Goal: Task Accomplishment & Management: Manage account settings

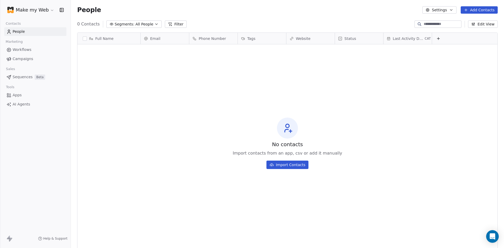
scroll to position [214, 430]
click at [35, 9] on html "Make my Web Contacts People Marketing Workflows Campaigns Sales Sequences Beta …" at bounding box center [252, 124] width 504 height 248
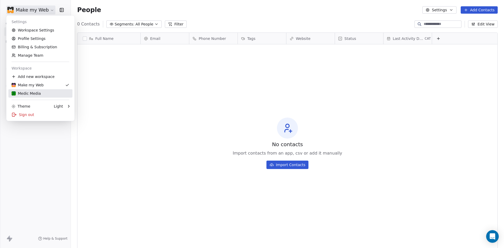
click at [24, 96] on div "Medic Media" at bounding box center [26, 93] width 29 height 5
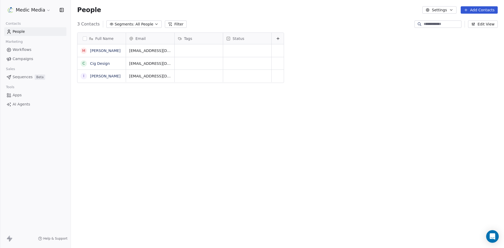
scroll to position [214, 430]
click at [27, 9] on html "Medic Media Contacts People Marketing Workflows Campaigns Sales Sequences Beta …" at bounding box center [252, 124] width 504 height 248
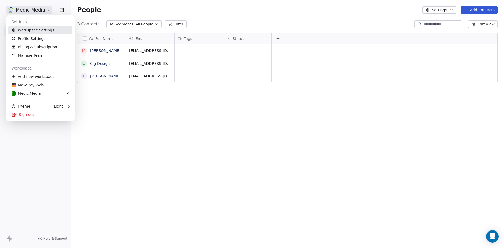
click at [28, 29] on link "Workspace Settings" at bounding box center [40, 30] width 64 height 8
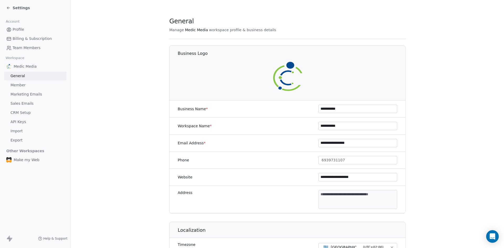
click at [17, 102] on span "Sales Emails" at bounding box center [22, 104] width 23 height 6
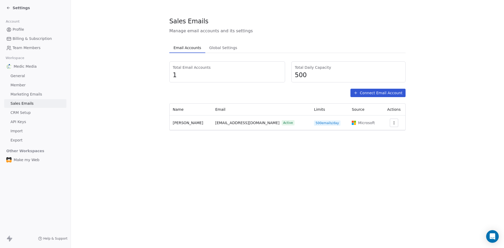
click at [10, 5] on div "Settings" at bounding box center [18, 7] width 24 height 5
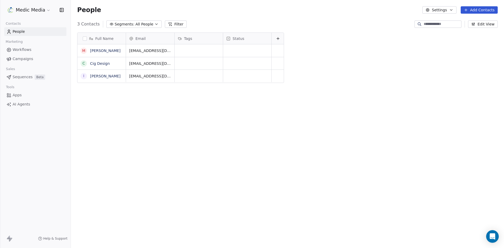
scroll to position [214, 430]
click at [20, 75] on span "Sequences" at bounding box center [23, 77] width 20 height 6
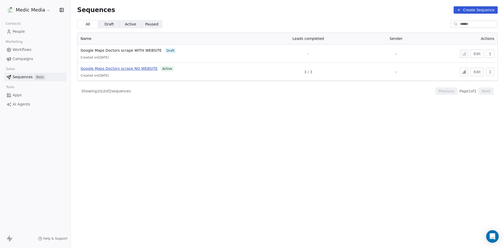
click at [112, 68] on span "Google Maps Doctors scrape NO WEBSITE" at bounding box center [119, 68] width 77 height 4
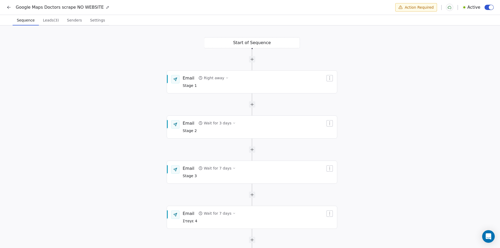
click at [93, 23] on span "Settings" at bounding box center [97, 20] width 19 height 7
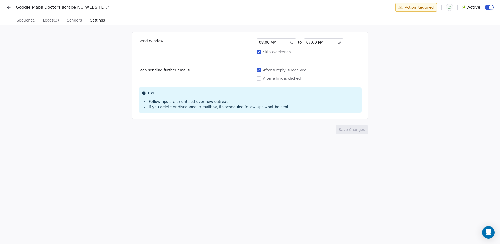
click at [327, 40] on div "07 : 00 PM" at bounding box center [323, 42] width 39 height 8
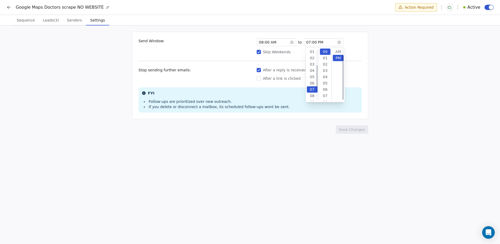
scroll to position [6, 0]
click at [313, 85] on div "12" at bounding box center [312, 83] width 11 height 6
click at [275, 43] on span "08 : 00 AM" at bounding box center [267, 42] width 17 height 5
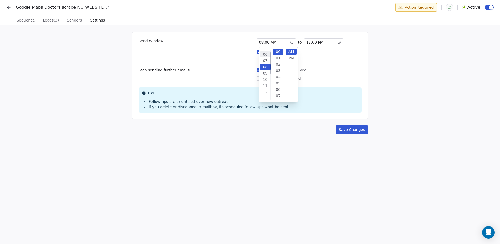
scroll to position [0, 0]
click at [266, 51] on div "01" at bounding box center [265, 52] width 11 height 6
click at [269, 57] on div "02" at bounding box center [265, 58] width 11 height 6
click at [266, 52] on div "01" at bounding box center [265, 52] width 11 height 6
click at [355, 62] on div "Send Window: 01 : 00 AM to 12 : 00 PM Skip Weekends Stop sending further emails…" at bounding box center [250, 75] width 236 height 87
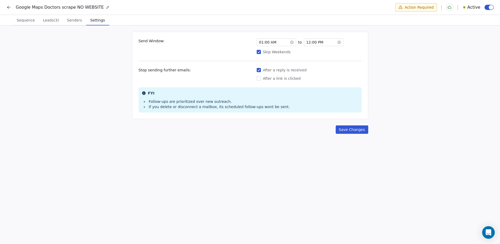
click at [327, 42] on div "12 : 00 PM" at bounding box center [323, 42] width 39 height 8
click at [339, 52] on div "AM" at bounding box center [338, 52] width 11 height 6
click at [380, 62] on div "Send Window: 01 : 00 AM to 12 : 00 AM Skip Weekends Stop sending further emails…" at bounding box center [250, 135] width 500 height 220
click at [261, 52] on button "Skip Weekends" at bounding box center [259, 51] width 4 height 5
click at [360, 129] on button "Save Changes" at bounding box center [352, 130] width 33 height 8
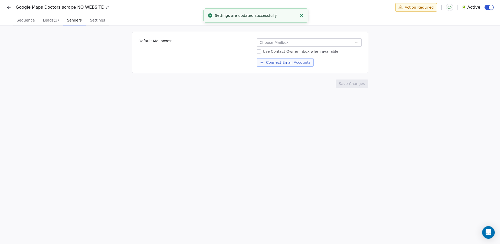
click at [65, 22] on span "Senders" at bounding box center [74, 20] width 19 height 7
click at [299, 43] on button "Choose Mailbox" at bounding box center [309, 42] width 105 height 8
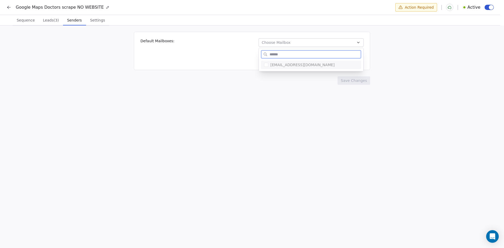
click at [267, 63] on button "Suggestions" at bounding box center [266, 65] width 4 height 4
click at [267, 64] on button "Suggestions" at bounding box center [266, 65] width 4 height 4
click at [289, 66] on span "[EMAIL_ADDRESS][DOMAIN_NAME]" at bounding box center [315, 64] width 88 height 5
drag, startPoint x: 289, startPoint y: 66, endPoint x: 234, endPoint y: 68, distance: 56.0
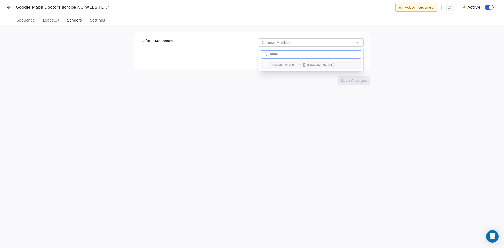
click at [289, 66] on span "[EMAIL_ADDRESS][DOMAIN_NAME]" at bounding box center [315, 64] width 88 height 5
click at [233, 68] on html "Google Maps Doctors scrape NO WEBSITE Action Required Active Sequence Sequence …" at bounding box center [252, 124] width 504 height 249
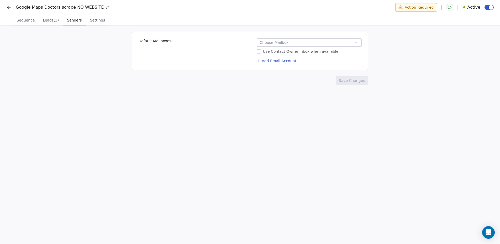
click at [164, 39] on span "Default Mailboxes:" at bounding box center [156, 50] width 34 height 25
click at [313, 40] on button "Choose Mailbox" at bounding box center [309, 42] width 105 height 8
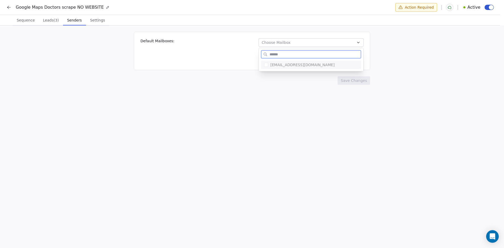
click at [296, 65] on span "[EMAIL_ADDRESS][DOMAIN_NAME]" at bounding box center [315, 64] width 88 height 5
click at [150, 25] on html "Google Maps Doctors scrape NO WEBSITE Action Required Active Sequence Sequence …" at bounding box center [252, 124] width 504 height 249
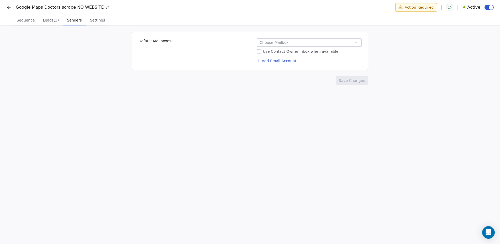
click at [5, 5] on div "Google Maps Doctors scrape NO WEBSITE Action Required Active" at bounding box center [250, 7] width 500 height 15
click at [9, 7] on icon at bounding box center [8, 7] width 5 height 5
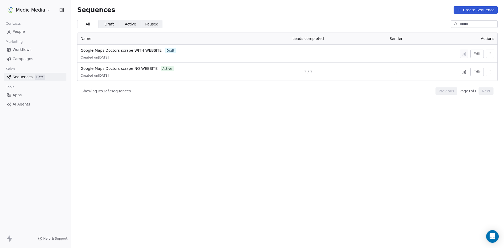
click at [36, 18] on div "Medic Media" at bounding box center [35, 10] width 71 height 20
click at [39, 10] on html "Medic Media Contacts People Marketing Workflows Campaigns Sales Sequences Beta …" at bounding box center [252, 124] width 504 height 248
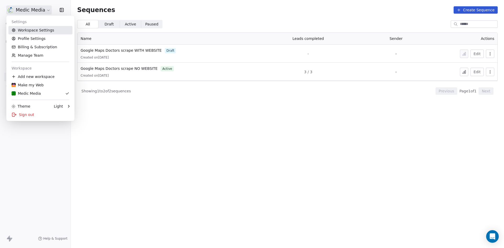
click at [31, 29] on link "Workspace Settings" at bounding box center [40, 30] width 64 height 8
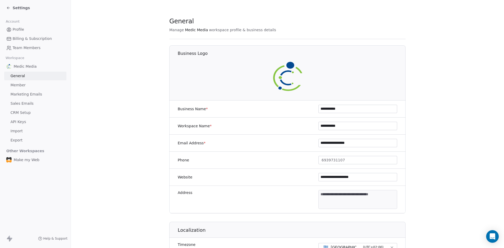
click at [21, 101] on span "Sales Emails" at bounding box center [22, 104] width 23 height 6
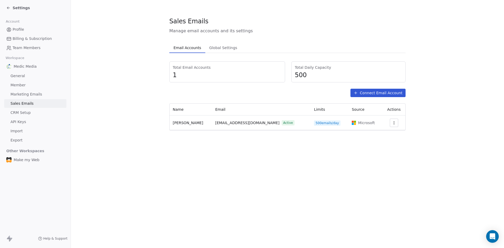
click at [279, 160] on div "Sales Emails Manage email accounts and its settings Email Accounts Email Accoun…" at bounding box center [287, 124] width 433 height 248
click at [224, 49] on span "Global Settings" at bounding box center [223, 47] width 32 height 7
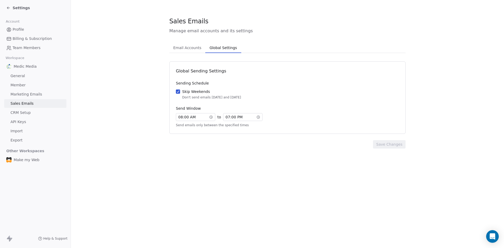
click at [195, 52] on button "Email Accounts Email Accounts" at bounding box center [187, 48] width 36 height 11
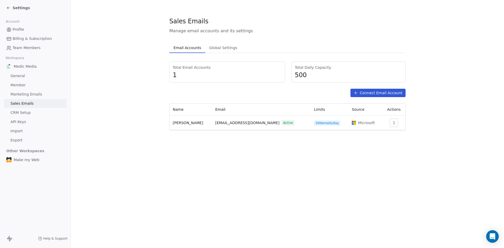
click at [192, 71] on div "Total Email Accounts 1" at bounding box center [227, 72] width 109 height 14
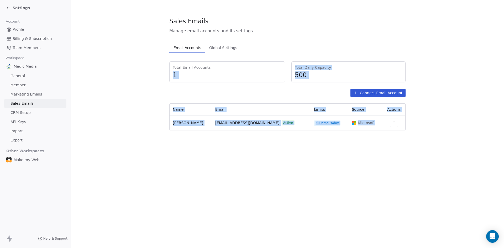
drag, startPoint x: 192, startPoint y: 71, endPoint x: 229, endPoint y: 97, distance: 46.1
click at [229, 97] on div "Total Email Accounts 1 Total Daily Capacity 500 Connect Email Account Name Emai…" at bounding box center [287, 95] width 236 height 69
click at [131, 99] on section "Sales Emails Manage email accounts and its settings Email Accounts Email Accoun…" at bounding box center [287, 73] width 433 height 147
click at [420, 145] on section "Sales Emails Manage email accounts and its settings Email Accounts Email Accoun…" at bounding box center [287, 73] width 433 height 147
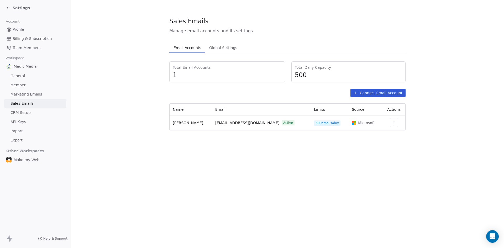
click at [390, 124] on button "button" at bounding box center [394, 123] width 8 height 8
click at [382, 137] on span "Settings" at bounding box center [384, 135] width 15 height 6
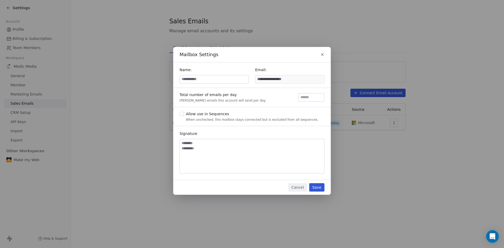
click at [199, 113] on div "Allow use in Sequences" at bounding box center [252, 113] width 133 height 5
click at [184, 113] on button "Allow use in Sequences When unchecked, this mailbox stays connected but is excl…" at bounding box center [182, 113] width 4 height 5
click at [317, 188] on button "Save" at bounding box center [316, 187] width 15 height 8
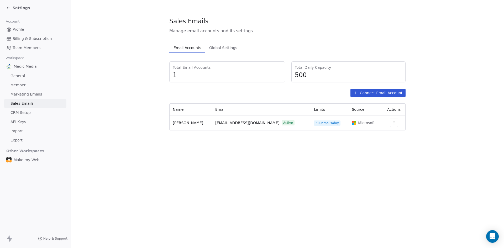
click at [9, 6] on icon at bounding box center [8, 8] width 4 height 4
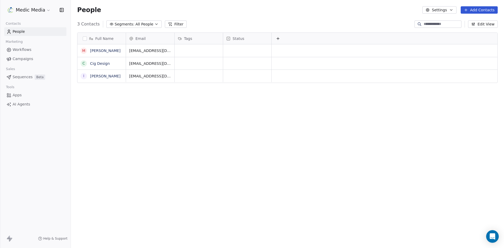
scroll to position [214, 430]
click at [21, 78] on span "Sequences" at bounding box center [23, 77] width 20 height 6
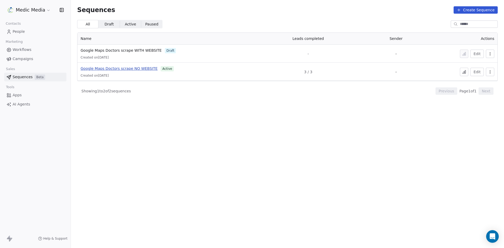
click at [136, 68] on span "Google Maps Doctors scrape NO WEBSITE" at bounding box center [119, 68] width 77 height 4
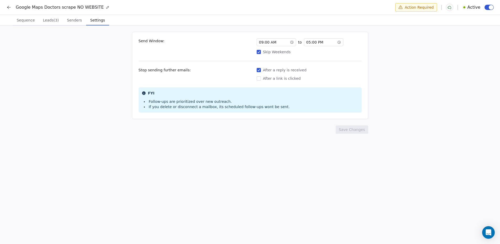
click at [99, 22] on span "Settings" at bounding box center [97, 20] width 19 height 7
click at [65, 21] on span "Senders" at bounding box center [74, 20] width 19 height 7
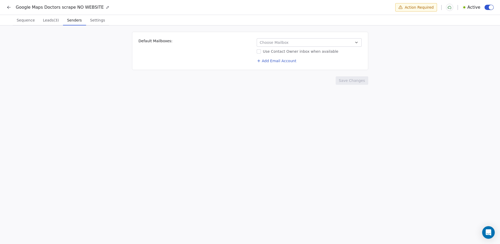
click at [293, 42] on button "Choose Mailbox" at bounding box center [309, 42] width 105 height 8
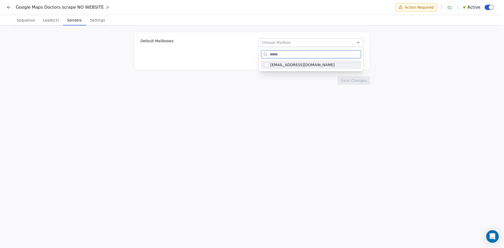
click at [277, 65] on span "[EMAIL_ADDRESS][DOMAIN_NAME]" at bounding box center [315, 64] width 88 height 5
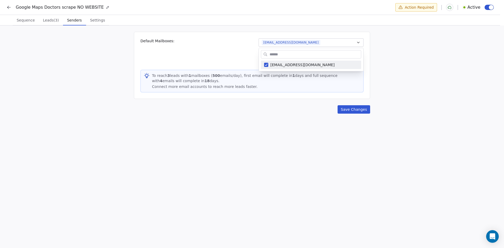
click at [380, 86] on html "Google Maps Doctors scrape NO WEBSITE Action Required Active Sequence Sequence …" at bounding box center [252, 124] width 504 height 249
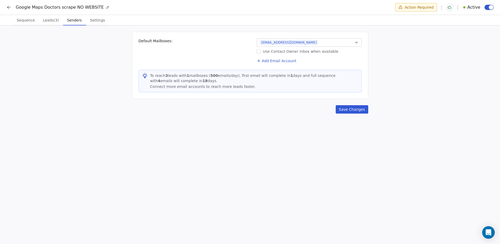
click at [354, 113] on button "Save Changes" at bounding box center [352, 109] width 33 height 8
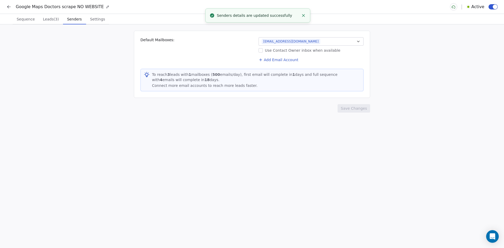
click at [44, 22] on span "Leads (3)" at bounding box center [51, 18] width 20 height 7
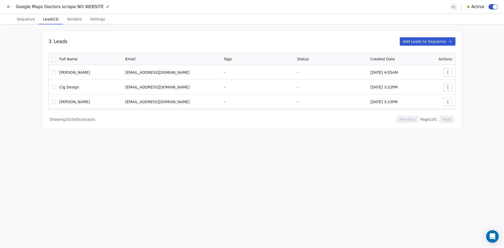
click at [54, 61] on button "button" at bounding box center [54, 59] width 4 height 4
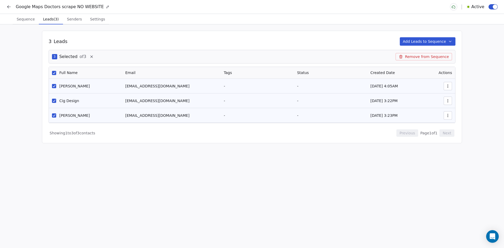
click at [432, 58] on button "Remove from Sequence" at bounding box center [424, 56] width 56 height 7
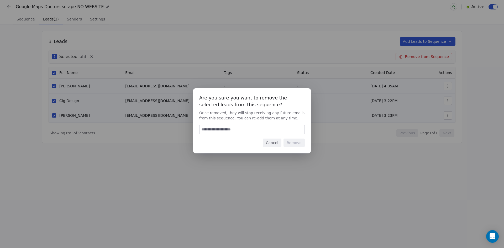
click at [272, 129] on input at bounding box center [252, 129] width 105 height 9
type input "******"
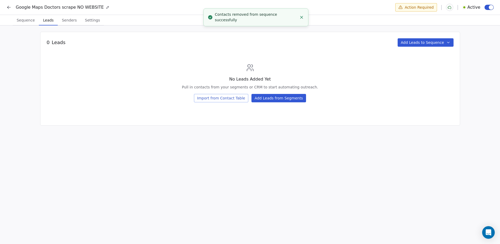
click at [216, 99] on button "Import from Contact Table" at bounding box center [221, 98] width 54 height 8
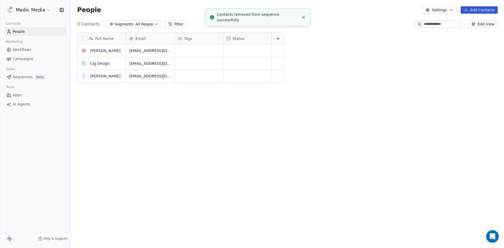
scroll to position [214, 430]
click at [83, 39] on button "button" at bounding box center [85, 39] width 4 height 4
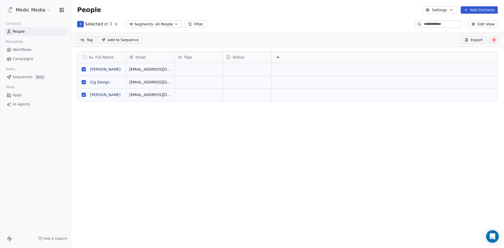
click at [121, 40] on span "Add to Sequence" at bounding box center [123, 39] width 31 height 5
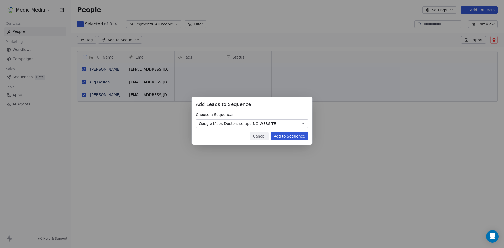
click at [291, 136] on button "Add to Sequence" at bounding box center [290, 136] width 38 height 8
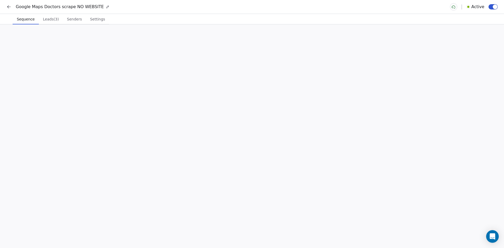
click at [21, 18] on span "Sequence" at bounding box center [26, 18] width 22 height 7
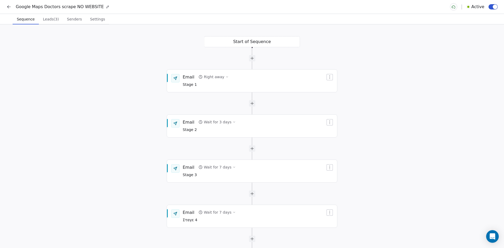
click at [7, 7] on icon at bounding box center [8, 6] width 5 height 5
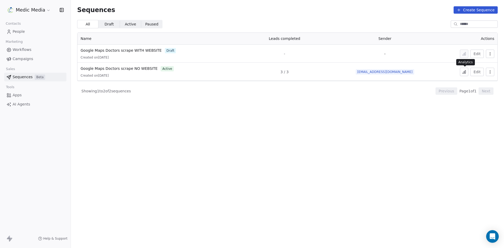
click at [462, 71] on button at bounding box center [464, 72] width 8 height 8
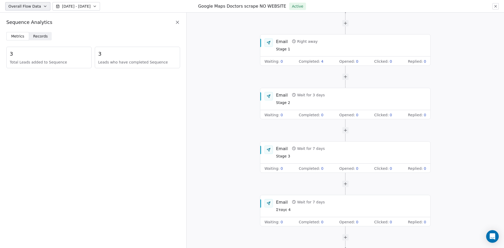
click at [494, 8] on icon at bounding box center [496, 6] width 4 height 4
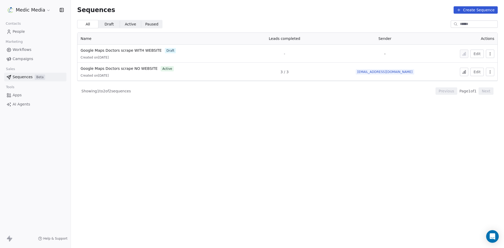
click at [19, 31] on span "People" at bounding box center [19, 32] width 12 height 6
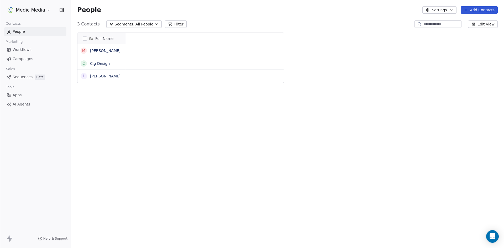
scroll to position [214, 430]
click at [99, 78] on link "Ilias Grigoriadis" at bounding box center [105, 76] width 30 height 4
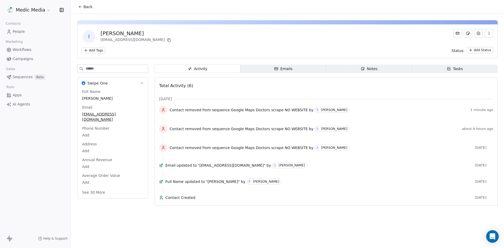
click at [298, 68] on span "Emails Emails" at bounding box center [284, 69] width 86 height 8
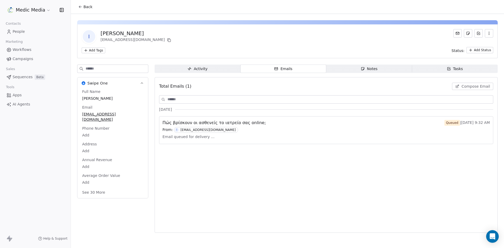
click at [284, 169] on div "Total Emails (1) Compose Email Sept 2025 Πώς βρίσκουν οι ασθενείς το ιατρείο σα…" at bounding box center [326, 155] width 334 height 149
click at [302, 155] on div "Total Emails (1) Compose Email Sept 2025 Πώς βρίσκουν οι ασθενείς το ιατρείο σα…" at bounding box center [326, 155] width 334 height 149
click at [12, 28] on div "Contacts People" at bounding box center [35, 28] width 62 height 16
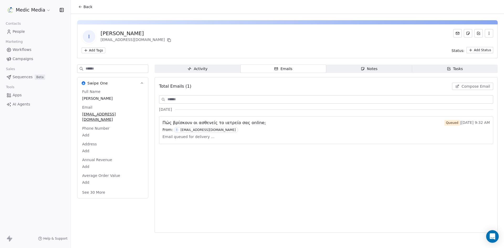
click at [27, 32] on link "People" at bounding box center [35, 31] width 62 height 9
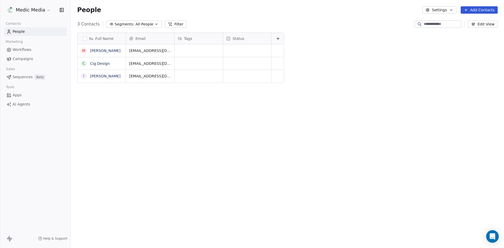
scroll to position [214, 430]
click at [477, 12] on button "Add Contacts" at bounding box center [479, 9] width 37 height 7
click at [475, 22] on span "Create new contact" at bounding box center [482, 22] width 36 height 6
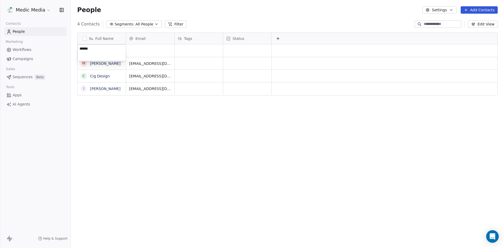
type textarea "*******"
click at [146, 50] on div "grid" at bounding box center [150, 50] width 48 height 13
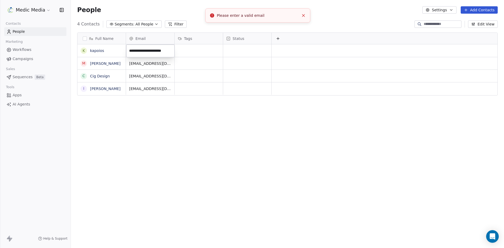
type input "**********"
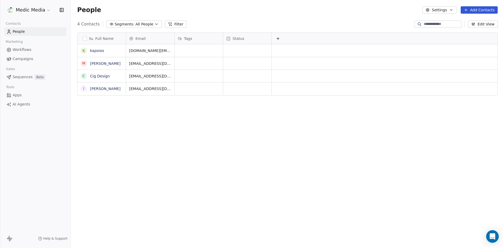
click at [24, 79] on span "Sequences" at bounding box center [23, 77] width 20 height 6
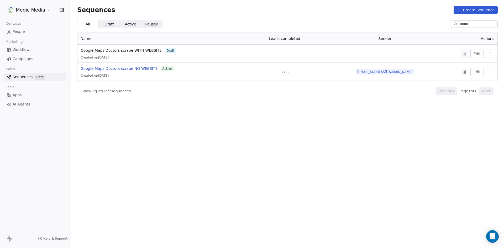
click at [126, 70] on span "Google Maps Doctors scrape NO WEBSITE" at bounding box center [119, 68] width 77 height 4
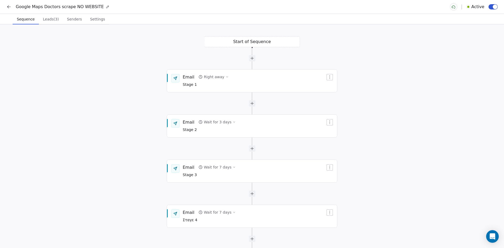
click at [50, 20] on span "Leads (3)" at bounding box center [51, 18] width 20 height 7
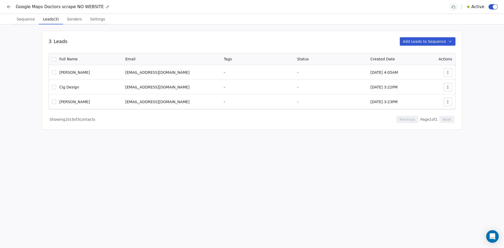
click at [421, 49] on div "3 Leads Add Leads to Sequence 0 Selected of 3 Remove from Sequence Full Name Em…" at bounding box center [252, 80] width 420 height 99
click at [420, 43] on button "Add Leads to Sequence" at bounding box center [428, 41] width 56 height 8
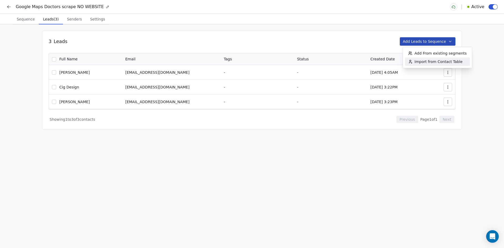
click at [430, 60] on span "Import from Contact Table" at bounding box center [439, 61] width 48 height 5
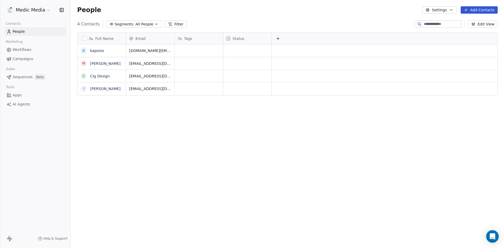
scroll to position [214, 430]
click at [83, 51] on button "grid" at bounding box center [84, 51] width 4 height 4
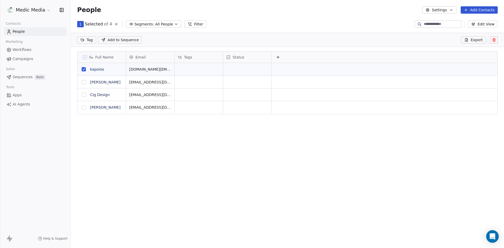
click at [124, 39] on span "Add to Sequence" at bounding box center [123, 39] width 31 height 5
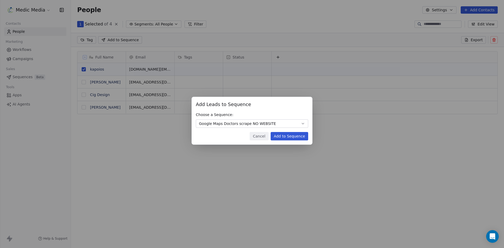
drag, startPoint x: 302, startPoint y: 143, endPoint x: 302, endPoint y: 140, distance: 3.2
click at [302, 143] on div "Add Leads to Sequence Add Leads to Sequence Choose a Sequence: Google Maps Doct…" at bounding box center [252, 121] width 121 height 48
click at [303, 134] on button "Add to Sequence" at bounding box center [290, 136] width 38 height 8
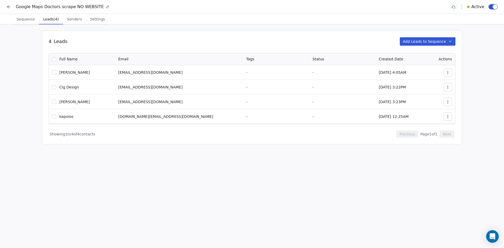
click at [23, 20] on span "Sequence" at bounding box center [25, 18] width 22 height 7
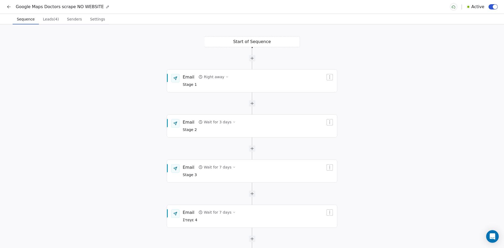
click at [7, 7] on icon at bounding box center [8, 6] width 5 height 5
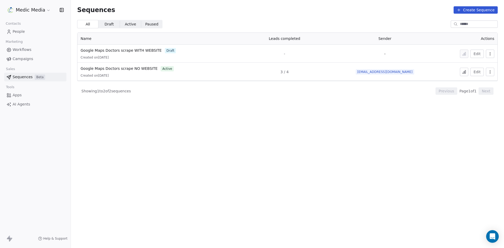
click at [18, 34] on span "People" at bounding box center [19, 32] width 12 height 6
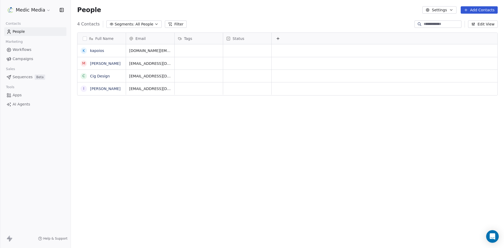
scroll to position [214, 430]
click at [97, 53] on link "kapoios" at bounding box center [97, 51] width 14 height 4
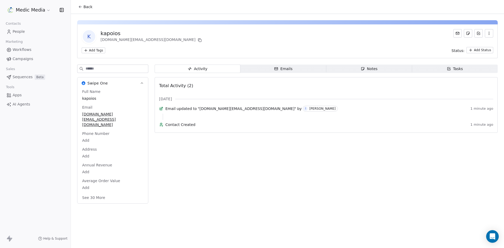
click at [288, 71] on div "Emails" at bounding box center [283, 69] width 18 height 6
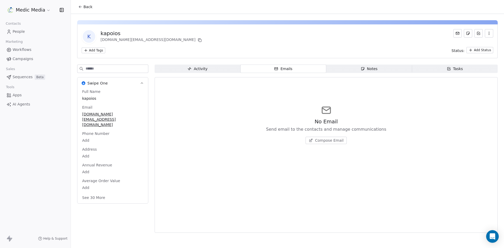
click at [18, 80] on link "Sequences Beta" at bounding box center [35, 77] width 62 height 9
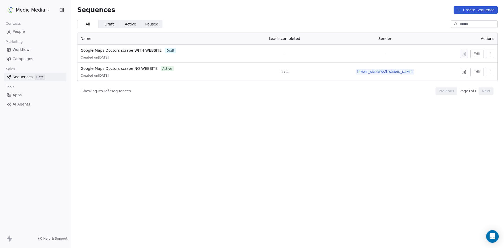
click at [463, 71] on icon at bounding box center [464, 72] width 4 height 4
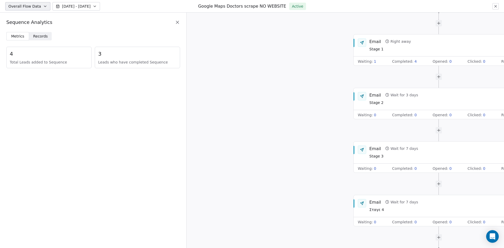
click at [287, 74] on div "Start of Sequence Email Right away Stage 1 Waiting : 1 Completed : 4 Opened : 0…" at bounding box center [346, 131] width 318 height 236
click at [370, 61] on span "Waiting :" at bounding box center [365, 60] width 15 height 5
click at [374, 60] on span "1" at bounding box center [375, 60] width 2 height 5
click at [374, 61] on div "Waiting : 1 Completed : 4 Opened : 0 Clicked : 0 Replied : 0" at bounding box center [439, 60] width 170 height 9
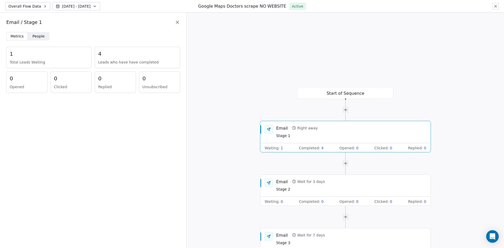
click at [27, 58] on div "1 Total Leads Waiting" at bounding box center [48, 58] width 85 height 22
click at [7, 55] on div "1 Total Leads Waiting" at bounding box center [48, 58] width 85 height 22
click at [34, 39] on span "People" at bounding box center [39, 37] width 12 height 6
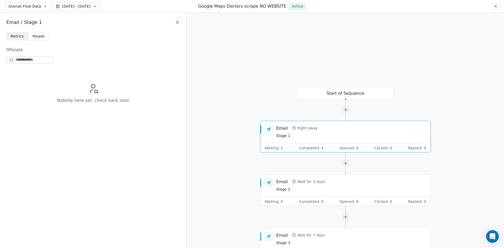
click at [12, 30] on div "Email / Stage 1" at bounding box center [93, 22] width 187 height 19
click at [14, 36] on span "Metrics" at bounding box center [17, 37] width 13 height 6
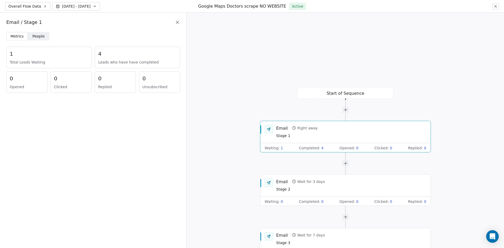
click at [248, 87] on div "Start of Sequence Email Right away Stage 1 Waiting : 1 Completed : 4 Opened : 0…" at bounding box center [346, 131] width 318 height 236
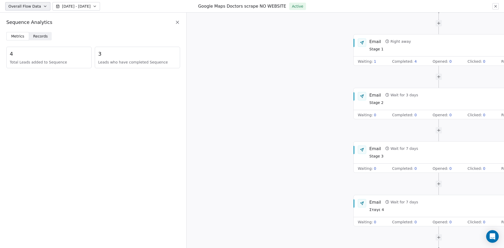
click at [245, 51] on div "Start of Sequence Email Right away Stage 1 Waiting : 1 Completed : 4 Opened : 0…" at bounding box center [346, 131] width 318 height 236
